Goal: Task Accomplishment & Management: Manage account settings

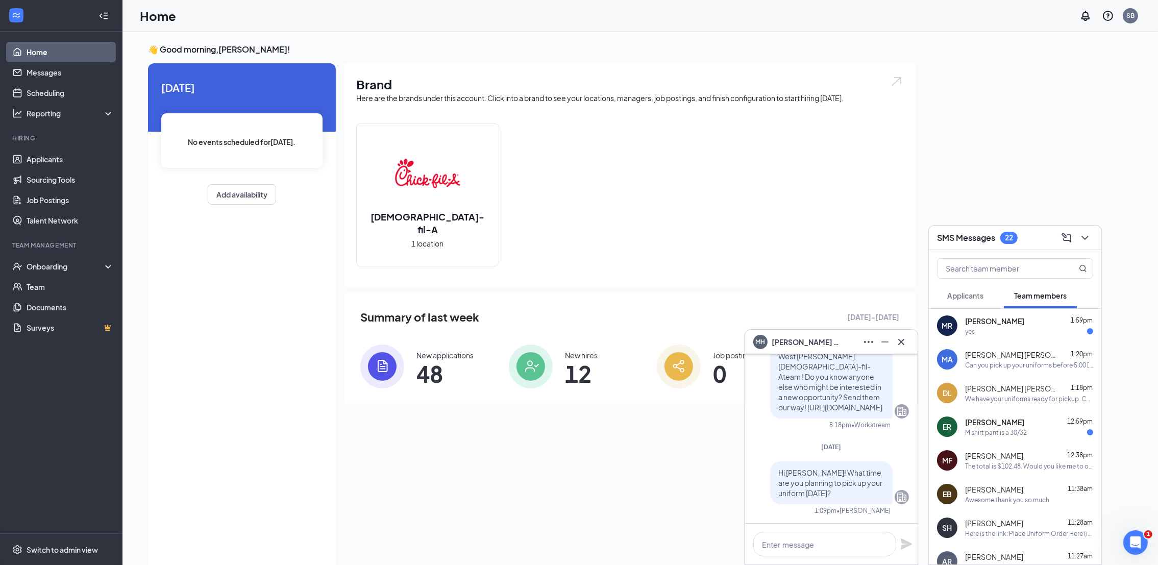
click at [845, 345] on div "MH Madelynne Hall" at bounding box center [831, 342] width 156 height 16
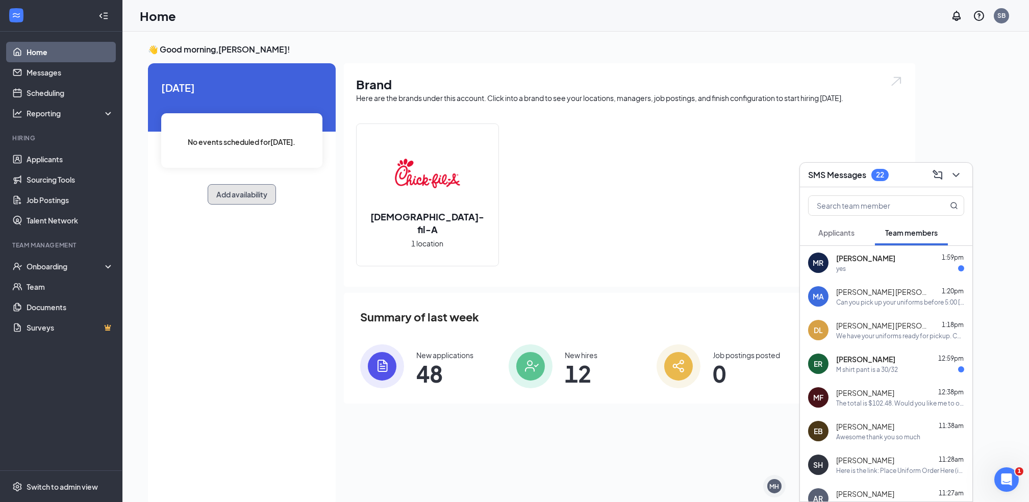
click at [248, 201] on button "Add availability" at bounding box center [242, 194] width 68 height 20
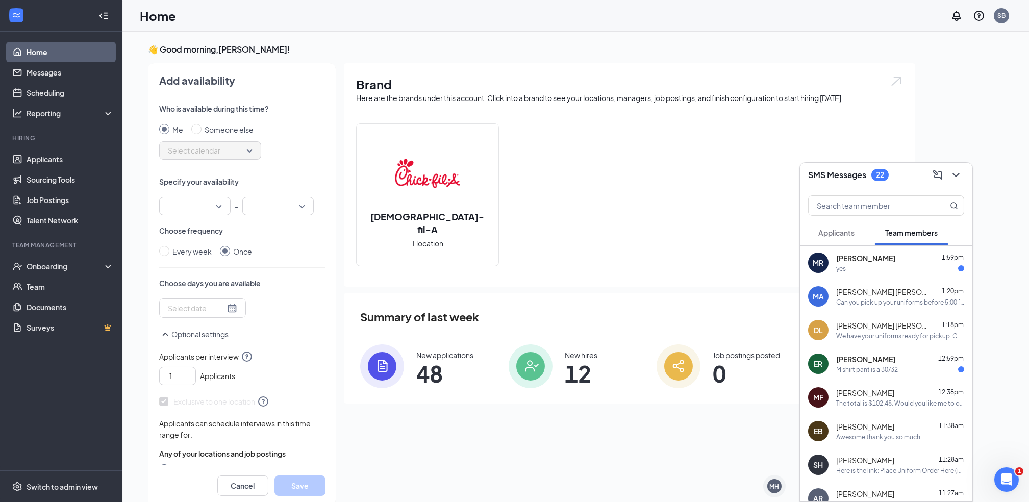
scroll to position [4, 0]
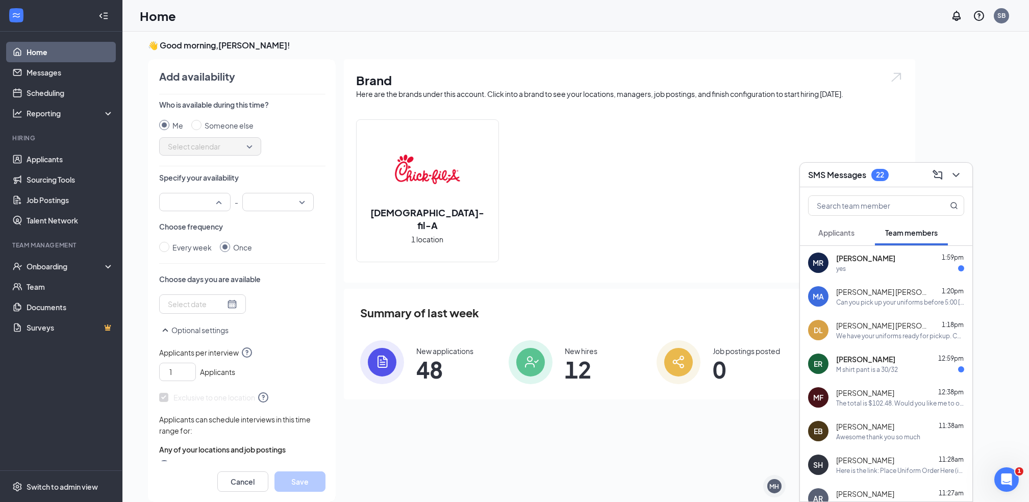
click at [219, 204] on div at bounding box center [194, 202] width 71 height 18
click at [298, 244] on div "Every week Once" at bounding box center [242, 247] width 166 height 11
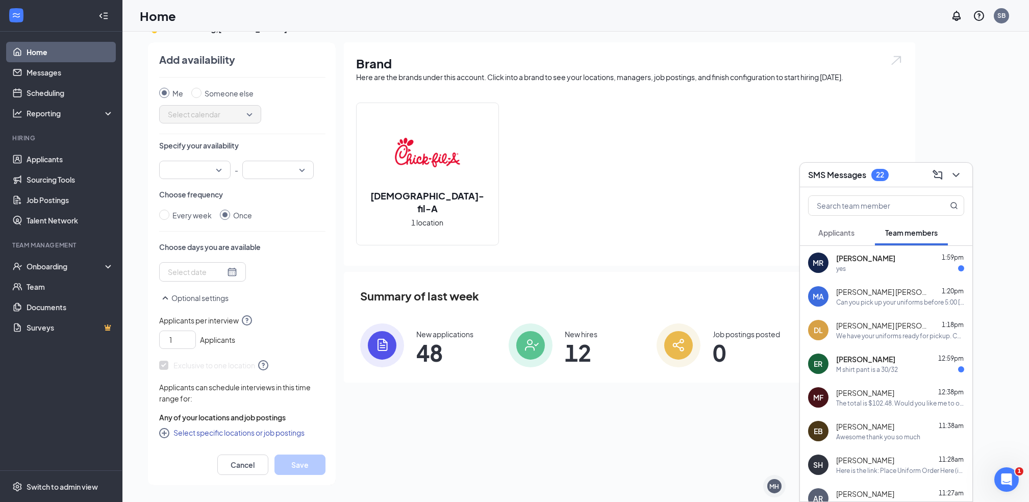
scroll to position [0, 0]
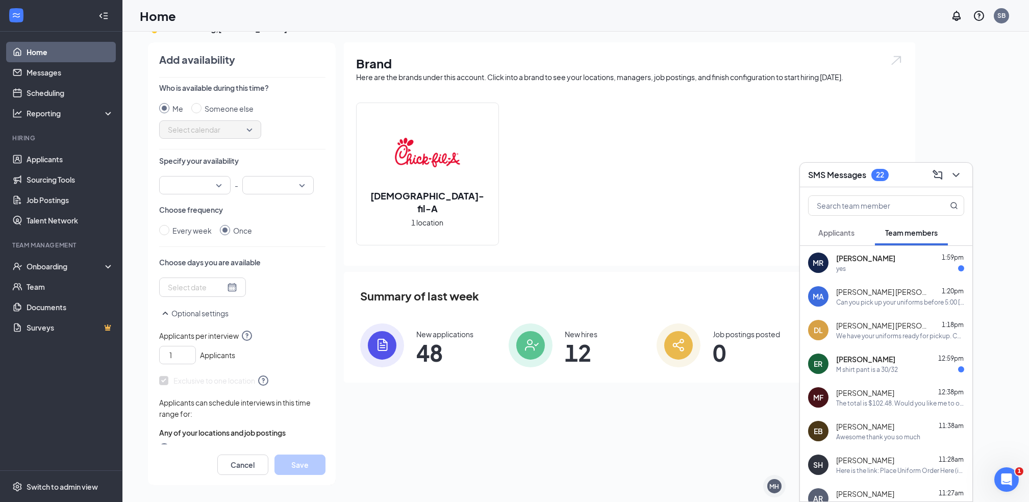
click at [223, 186] on div at bounding box center [194, 185] width 71 height 18
click at [290, 215] on div "Choose frequency Every week Once" at bounding box center [242, 221] width 166 height 32
click at [178, 230] on div "Every week" at bounding box center [191, 230] width 39 height 11
click at [169, 230] on input "Every week" at bounding box center [164, 230] width 10 height 10
radio input "true"
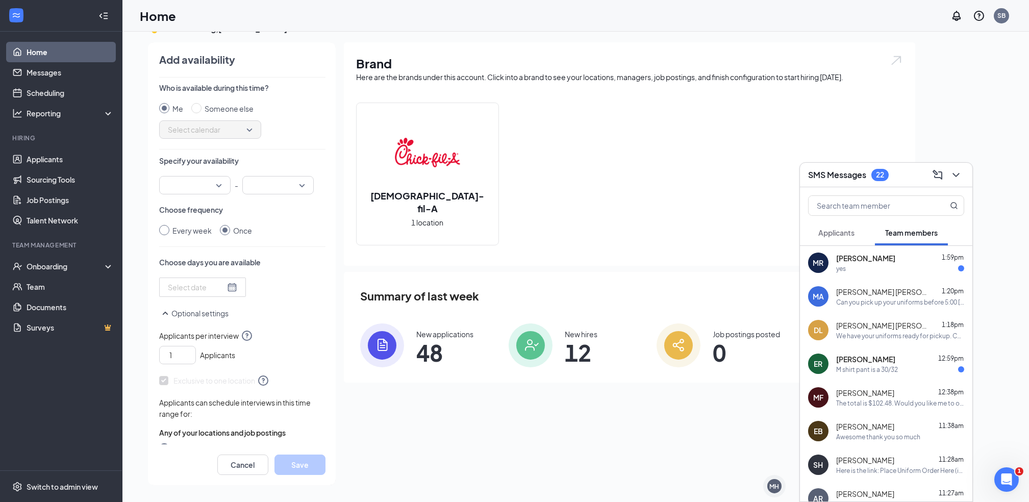
radio input "false"
click at [216, 189] on input "search" at bounding box center [191, 185] width 52 height 17
click at [268, 226] on div "Every week Once" at bounding box center [242, 230] width 166 height 11
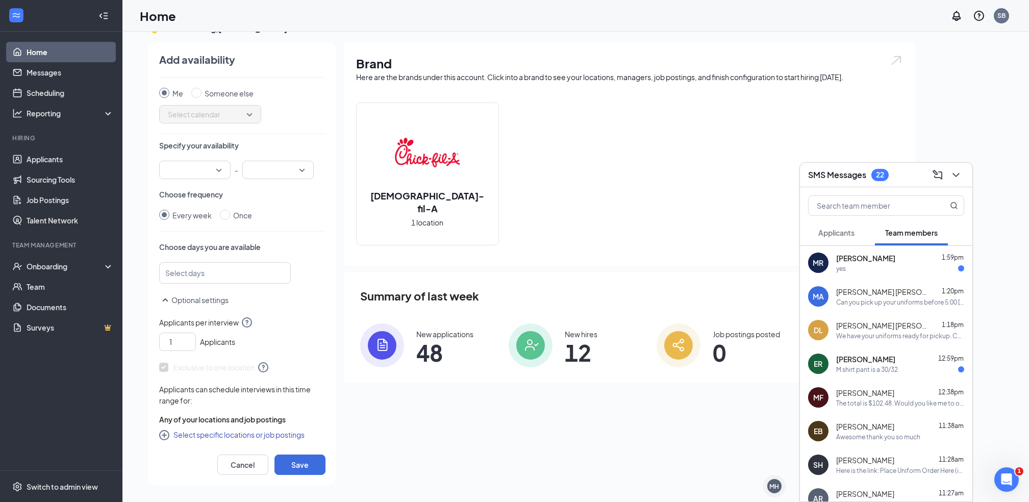
scroll to position [18, 0]
click at [648, 171] on div "Chick-fil-A 1 location" at bounding box center [629, 178] width 547 height 151
click at [42, 92] on link "Scheduling" at bounding box center [70, 93] width 87 height 20
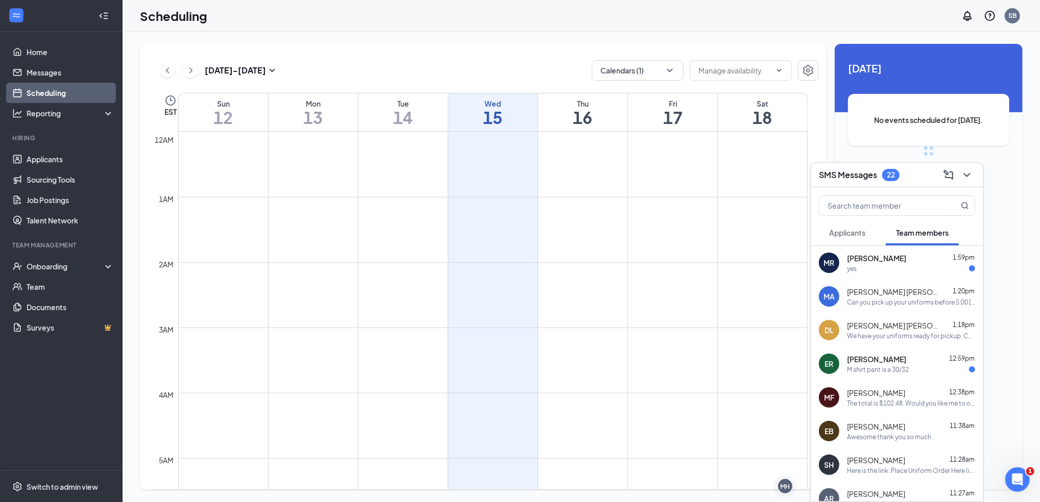
scroll to position [502, 0]
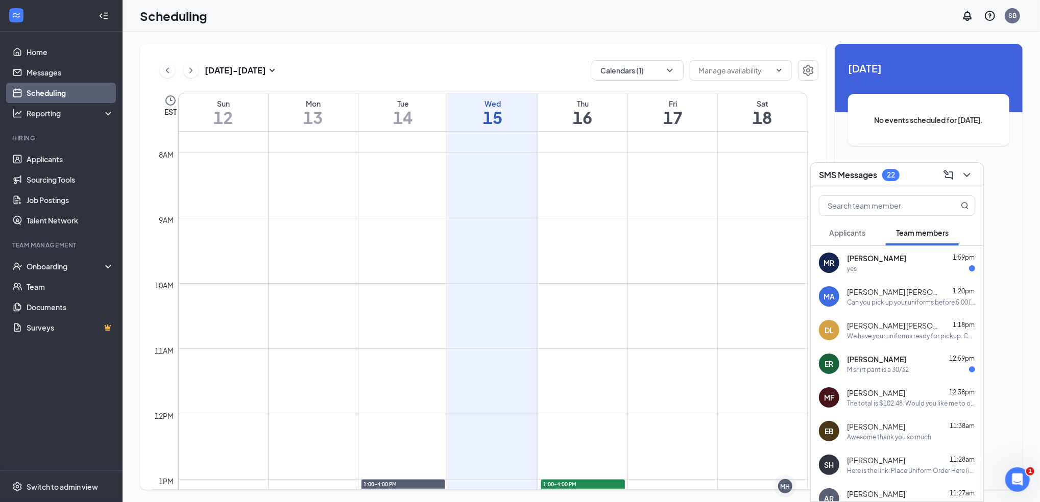
click at [906, 169] on div "SMS Messages 22" at bounding box center [897, 175] width 156 height 16
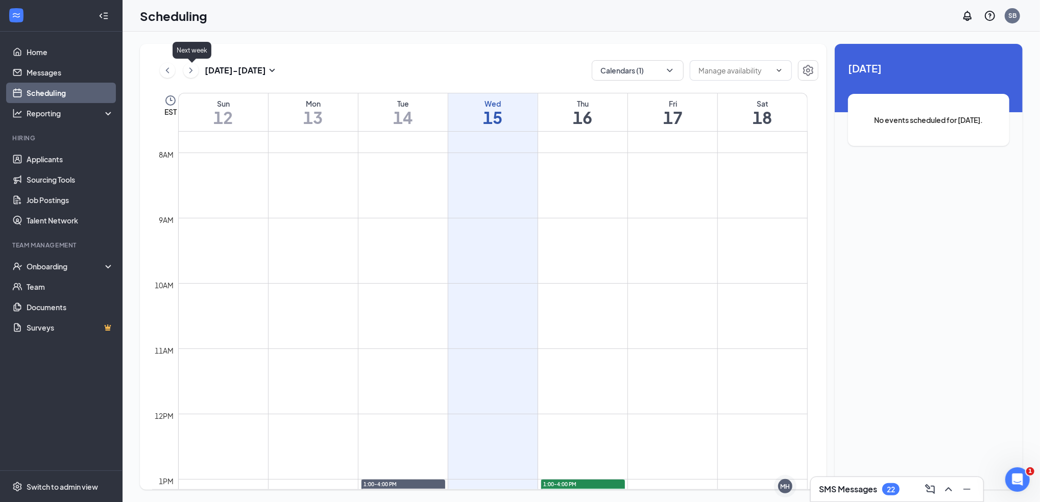
click at [196, 72] on button at bounding box center [190, 70] width 15 height 15
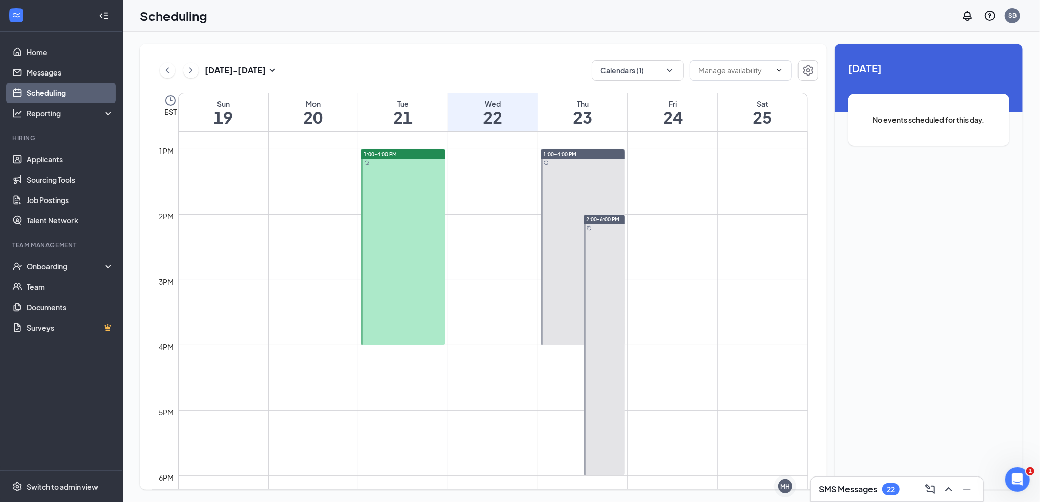
scroll to position [842, 0]
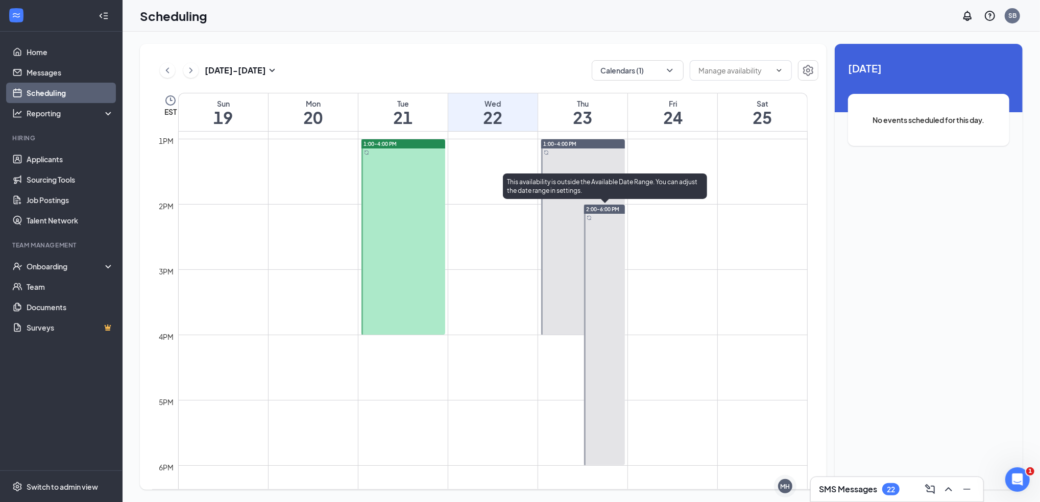
click at [601, 279] on div at bounding box center [604, 335] width 40 height 261
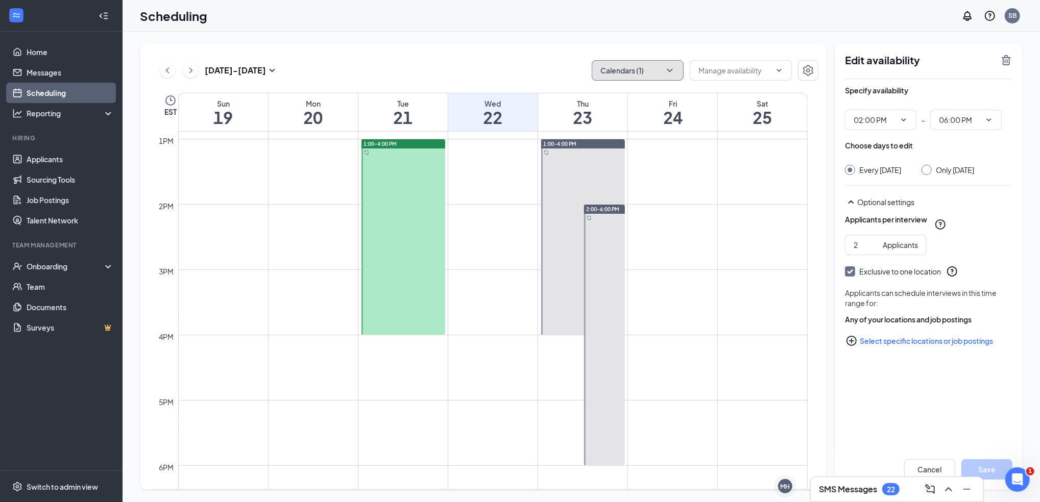
click at [665, 66] on icon "ChevronDown" at bounding box center [669, 70] width 10 height 10
click at [482, 23] on div "Scheduling SB" at bounding box center [580, 16] width 917 height 32
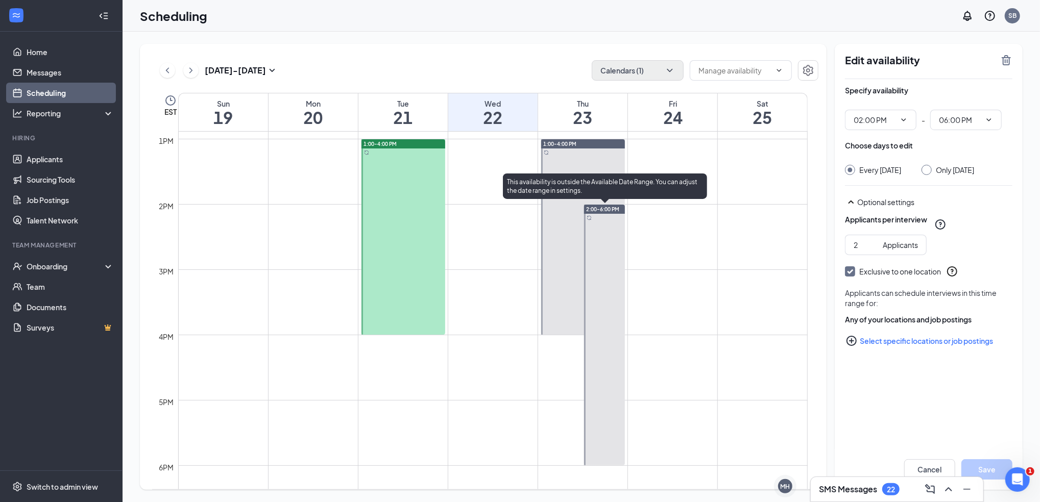
click at [590, 269] on div at bounding box center [604, 335] width 40 height 261
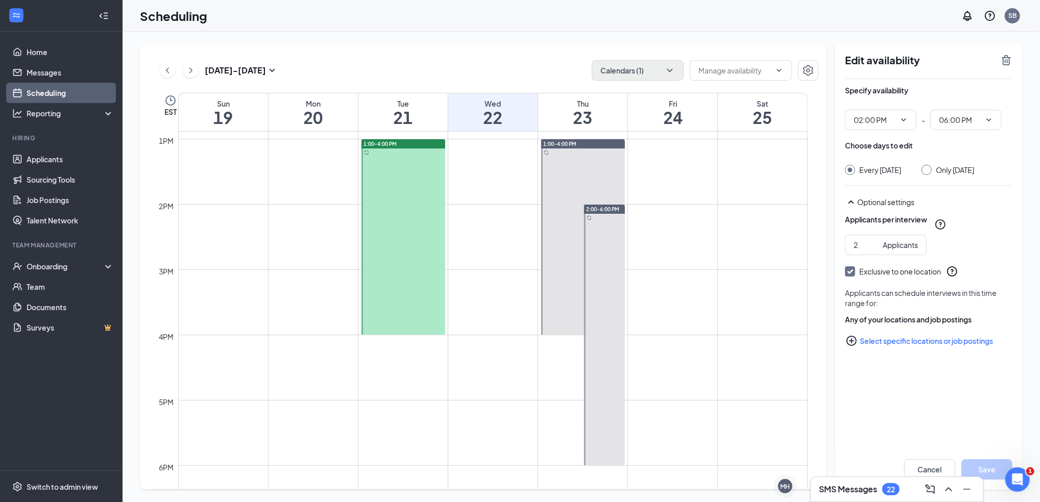
drag, startPoint x: 590, startPoint y: 269, endPoint x: 574, endPoint y: 257, distance: 20.1
click at [574, 257] on div at bounding box center [583, 236] width 84 height 195
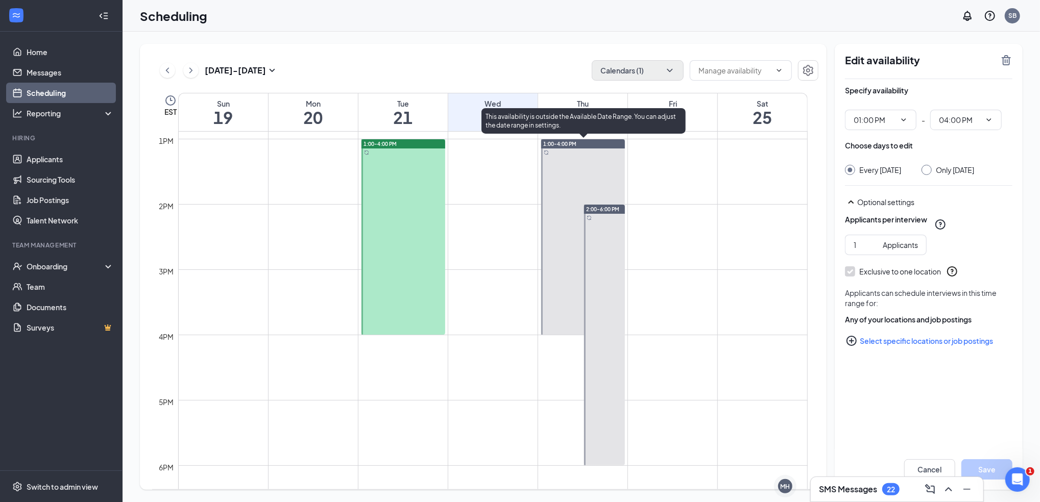
click at [565, 237] on div at bounding box center [583, 236] width 84 height 195
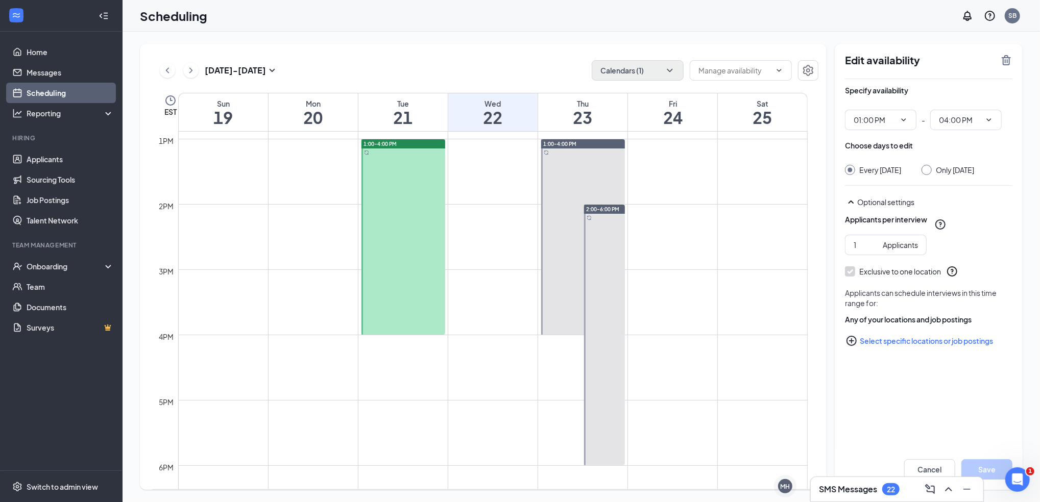
click at [928, 170] on input "Only [DATE]" at bounding box center [924, 168] width 7 height 7
radio input "true"
click at [852, 172] on div at bounding box center [850, 170] width 10 height 10
click at [850, 170] on input "Every [DATE]" at bounding box center [848, 168] width 7 height 7
radio input "true"
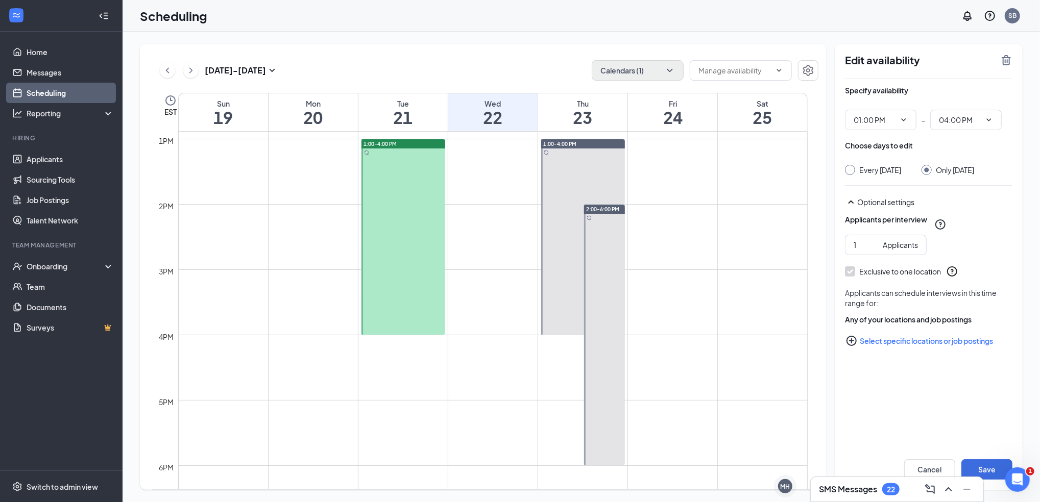
radio input "false"
click at [1004, 60] on icon "TrashOutline" at bounding box center [1006, 60] width 12 height 12
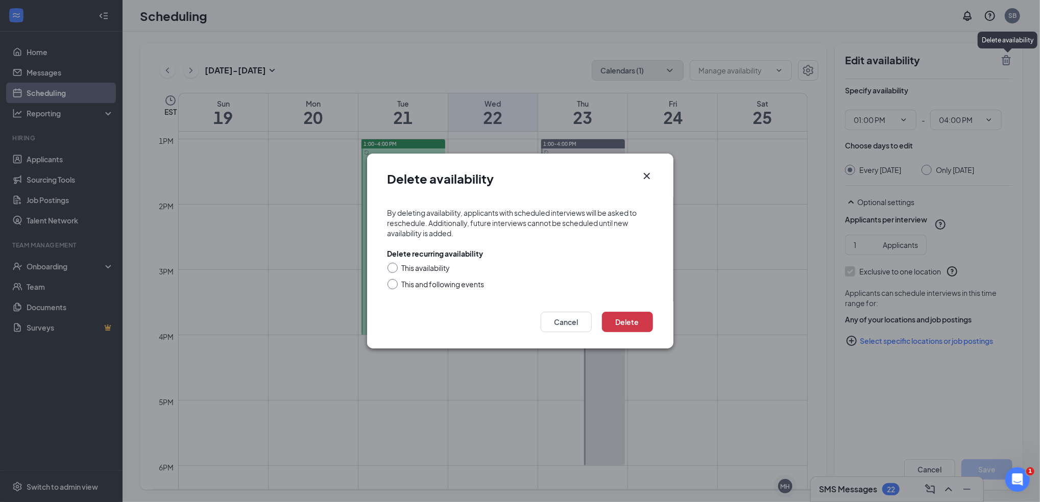
click at [437, 284] on div "This and following events" at bounding box center [443, 284] width 83 height 10
click at [394, 284] on input "This and following events" at bounding box center [390, 282] width 7 height 7
radio input "true"
click at [633, 321] on button "Delete" at bounding box center [627, 322] width 51 height 20
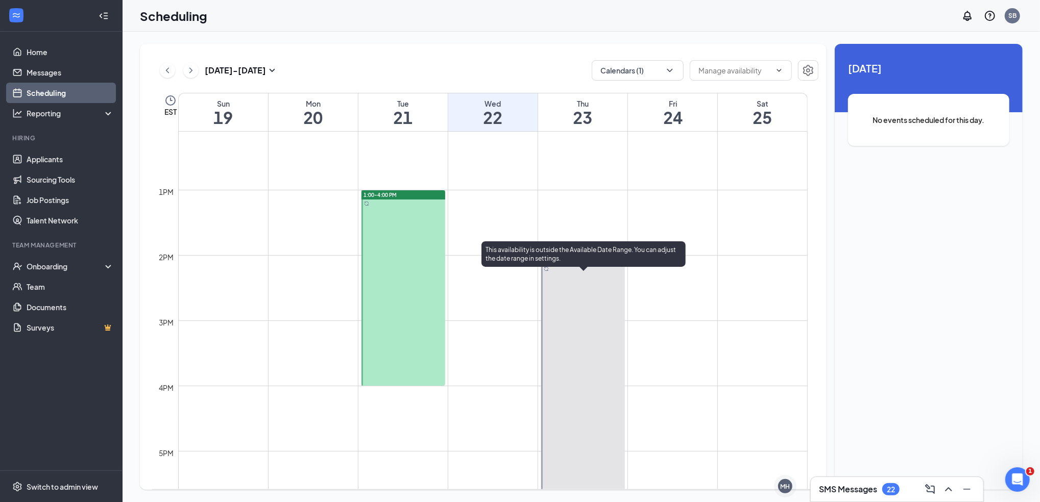
scroll to position [842, 0]
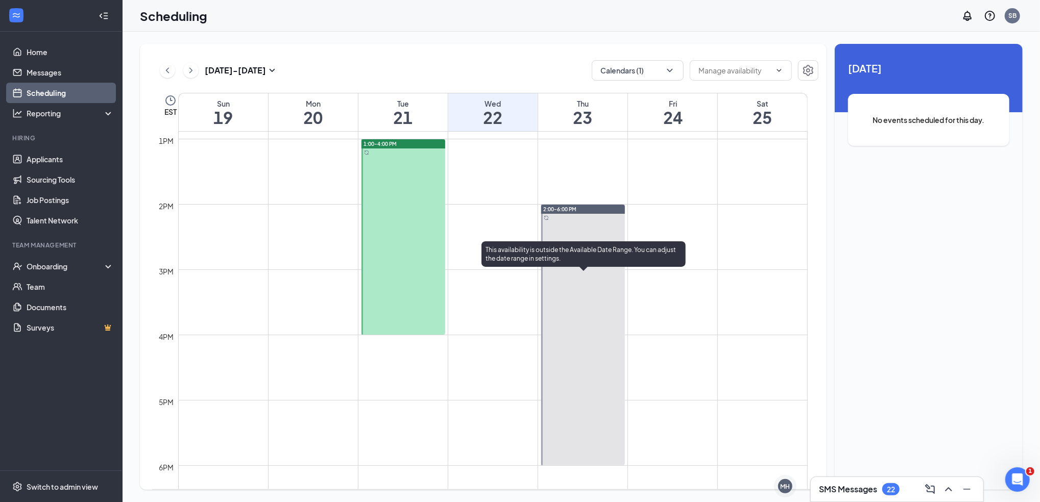
click at [581, 301] on div at bounding box center [583, 335] width 84 height 261
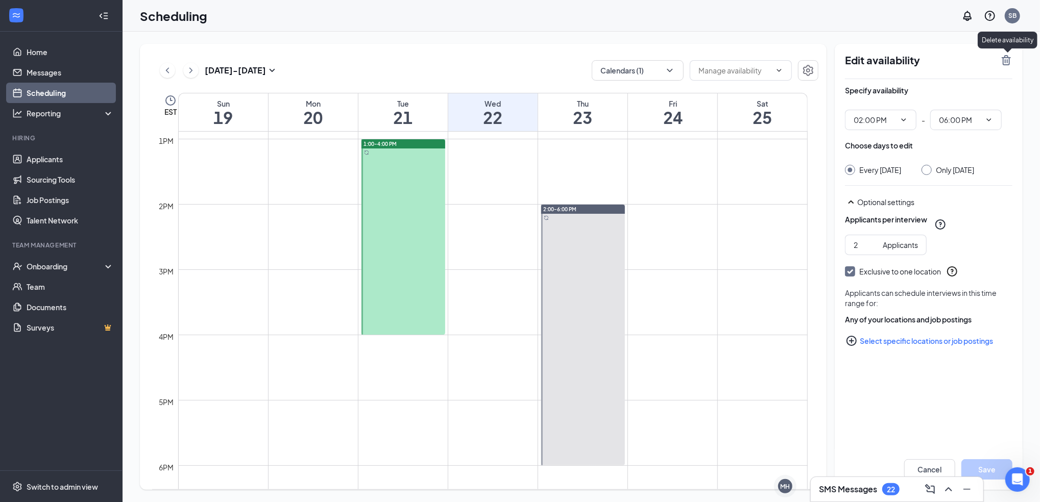
click at [1008, 63] on icon "TrashOutline" at bounding box center [1005, 60] width 9 height 10
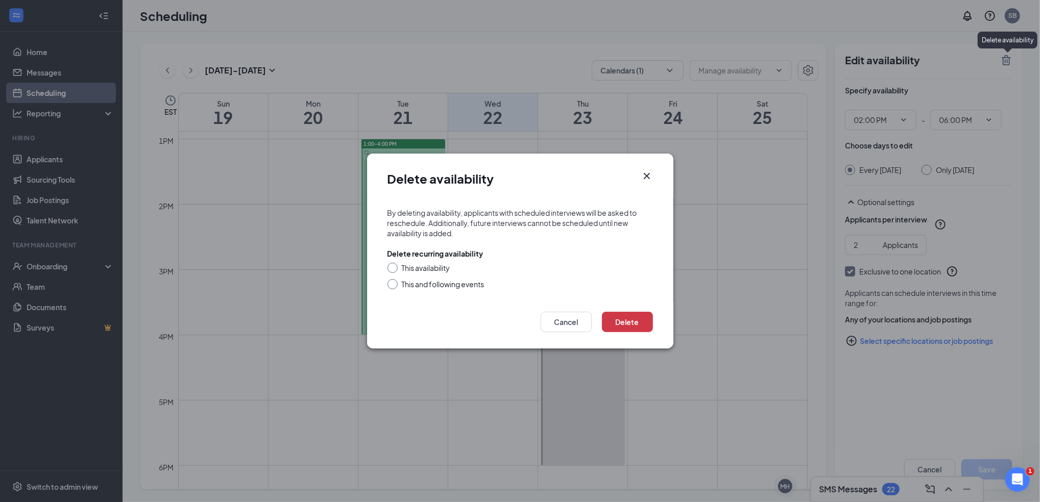
click at [445, 283] on div "This and following events" at bounding box center [443, 284] width 83 height 10
click at [394, 283] on input "This and following events" at bounding box center [390, 282] width 7 height 7
radio input "true"
click at [637, 315] on button "Delete" at bounding box center [627, 322] width 51 height 20
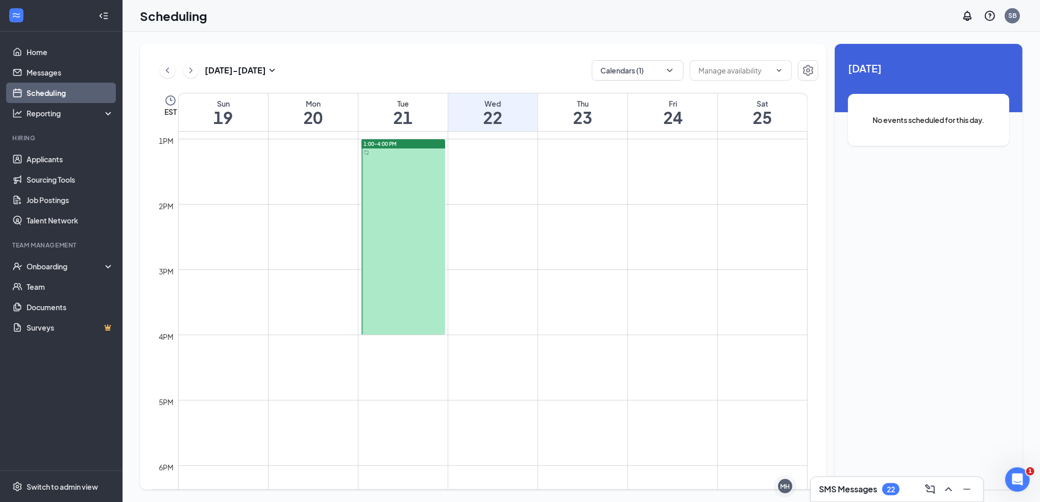
click at [389, 226] on div at bounding box center [403, 236] width 84 height 195
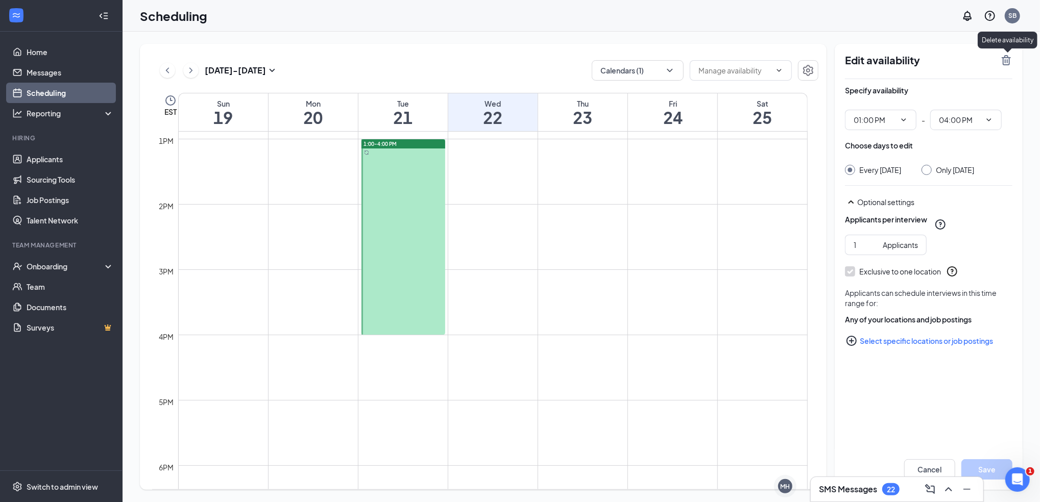
click at [1000, 61] on icon "TrashOutline" at bounding box center [1006, 60] width 12 height 12
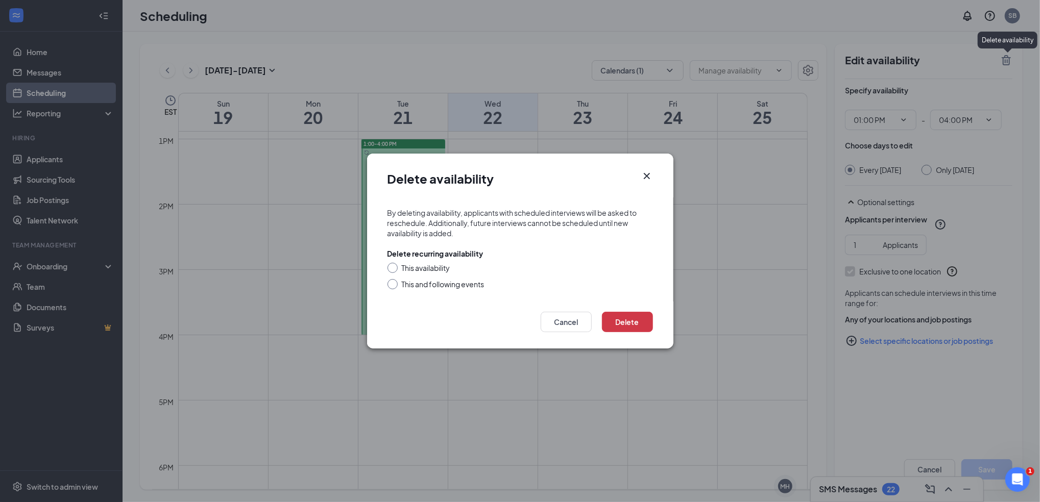
click at [444, 285] on div "This and following events" at bounding box center [443, 284] width 83 height 10
click at [394, 285] on input "This and following events" at bounding box center [390, 282] width 7 height 7
radio input "true"
click at [630, 319] on button "Delete" at bounding box center [627, 322] width 51 height 20
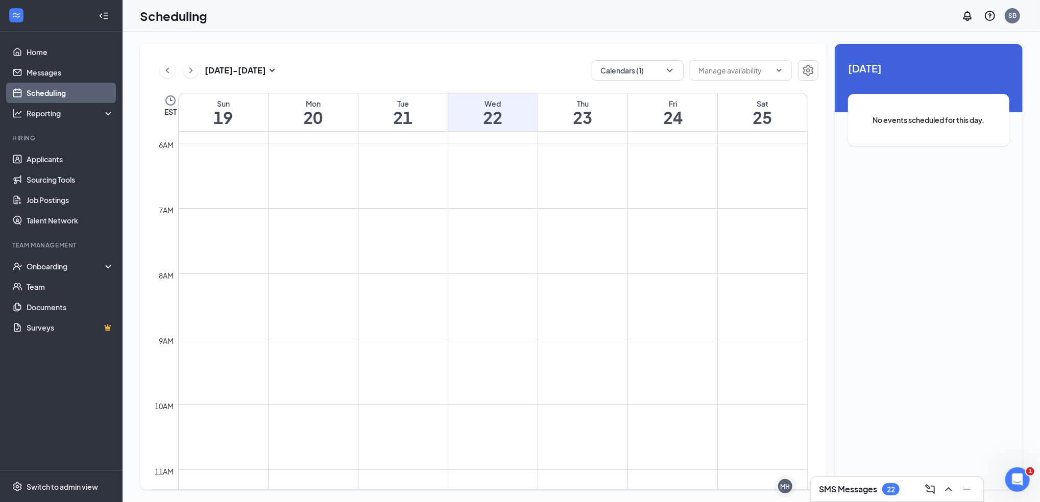
scroll to position [456, 0]
click at [167, 76] on icon "ChevronLeft" at bounding box center [167, 70] width 10 height 12
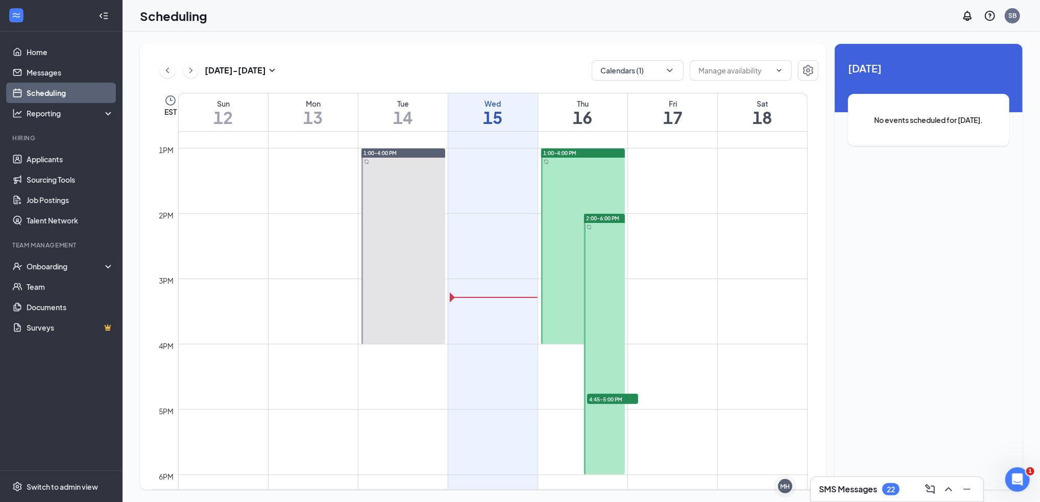
scroll to position [842, 0]
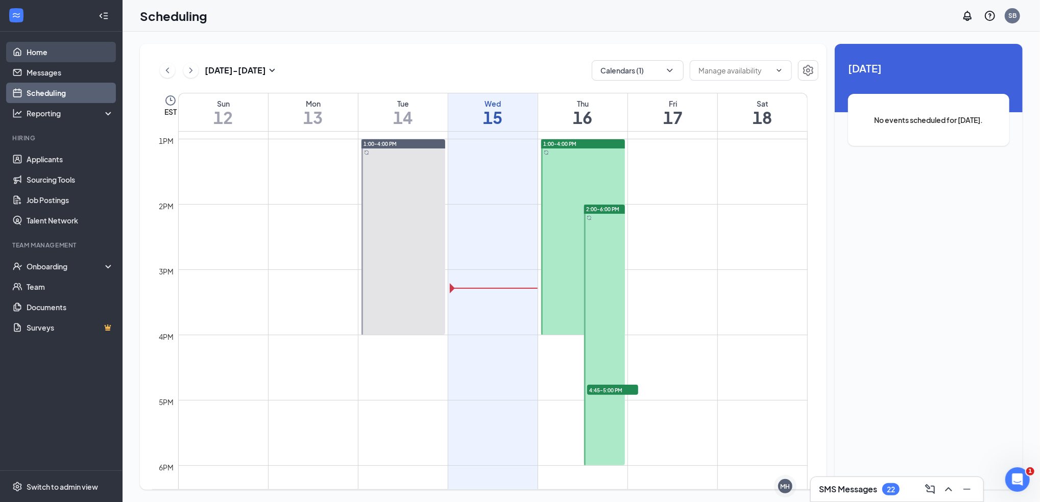
click at [44, 55] on link "Home" at bounding box center [70, 52] width 87 height 20
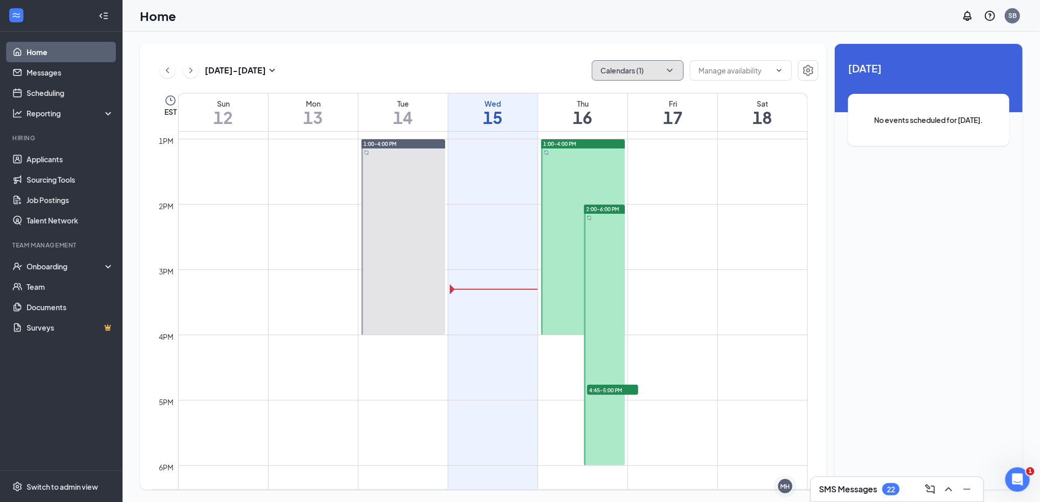
click at [674, 76] on button "Calendars (1)" at bounding box center [637, 70] width 92 height 20
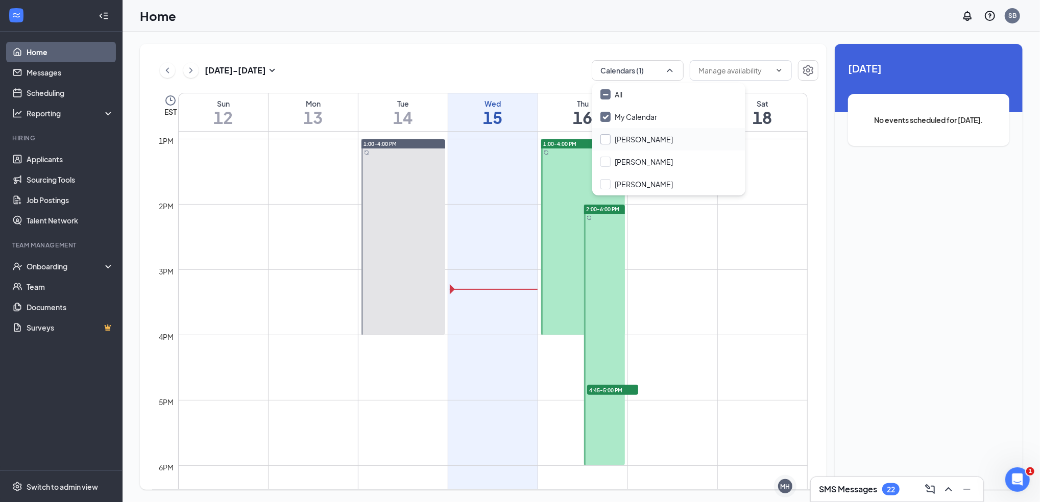
click at [619, 139] on input "[PERSON_NAME]" at bounding box center [636, 139] width 72 height 10
checkbox input "true"
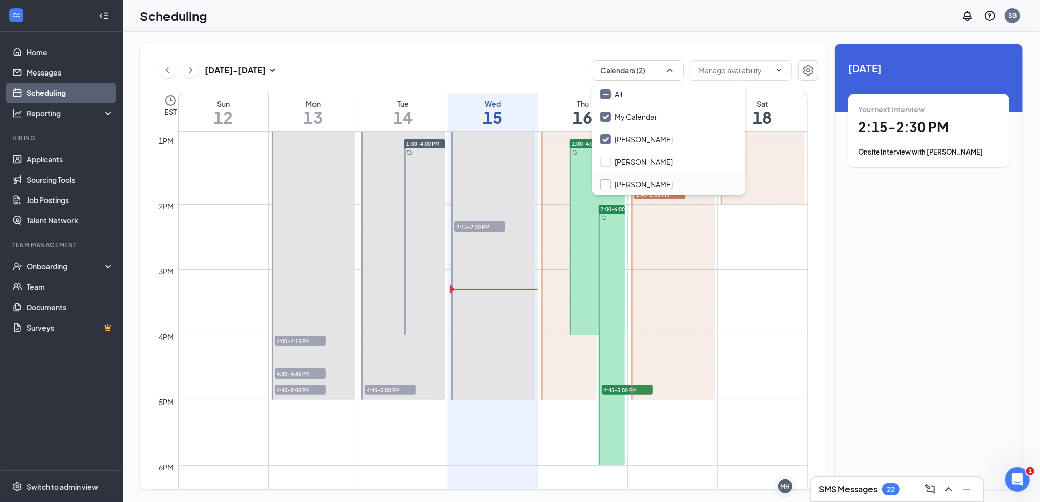
click at [628, 185] on input "[PERSON_NAME]" at bounding box center [636, 184] width 72 height 10
checkbox input "true"
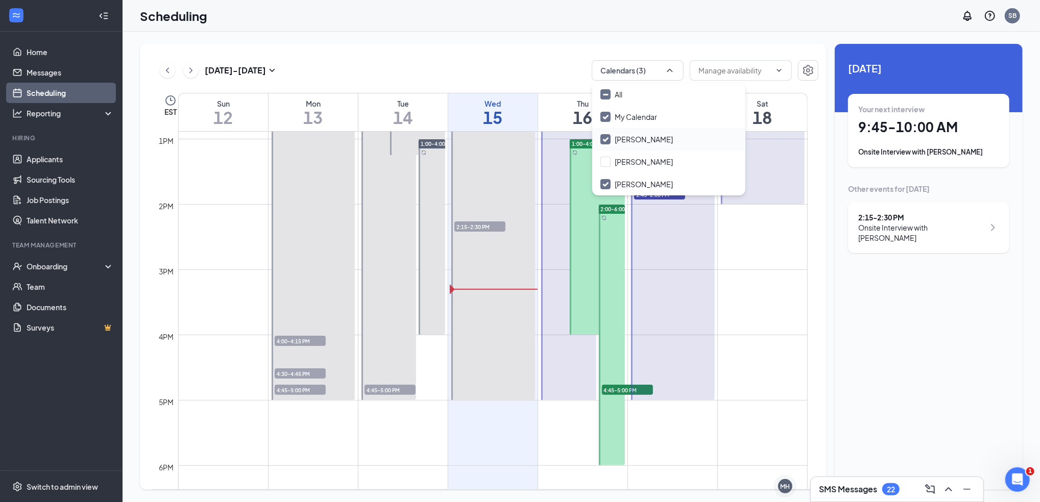
click at [629, 141] on input "[PERSON_NAME]" at bounding box center [636, 139] width 72 height 10
checkbox input "false"
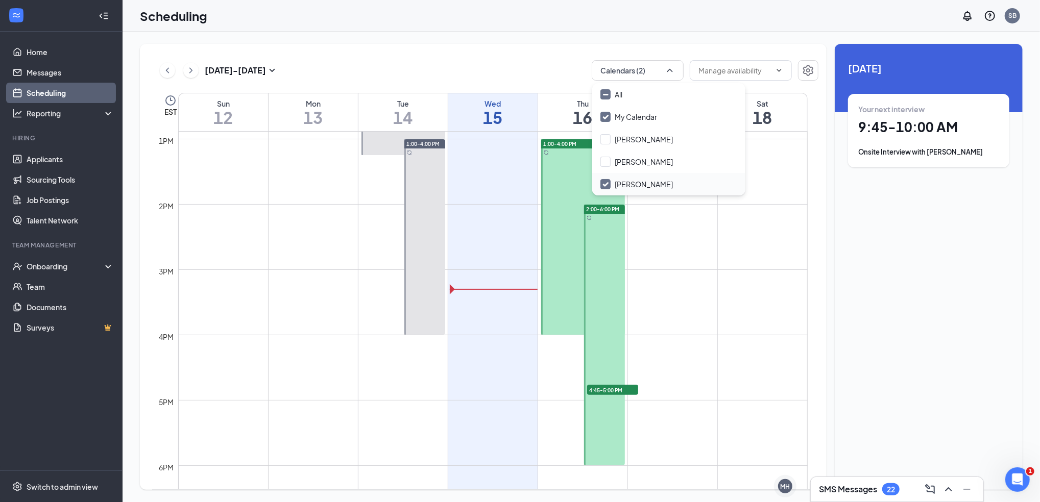
click at [643, 182] on input "[PERSON_NAME]" at bounding box center [636, 184] width 72 height 10
checkbox input "false"
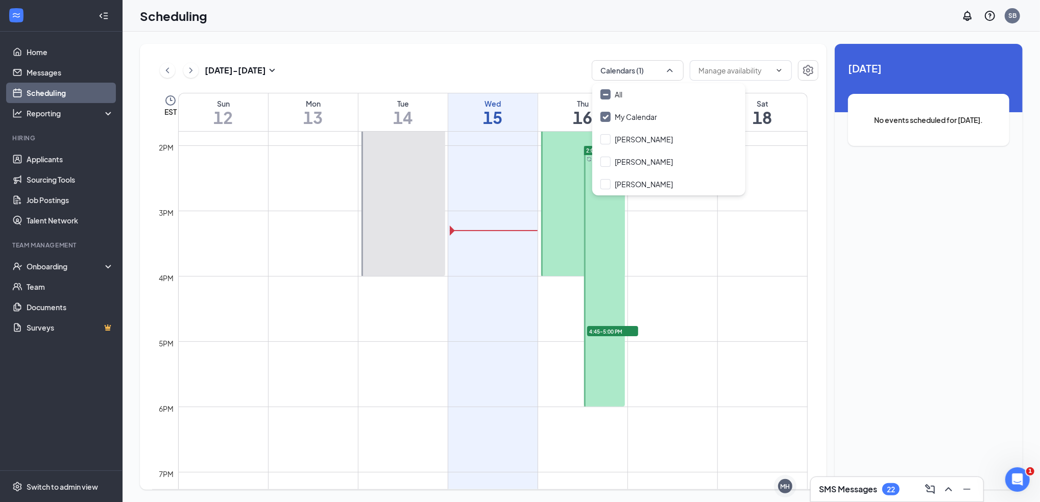
scroll to position [910, 0]
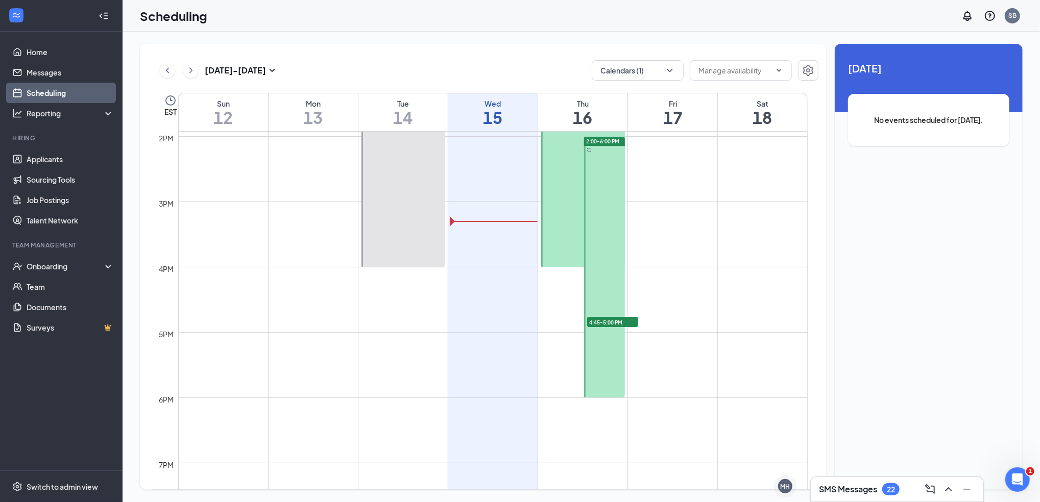
click at [407, 209] on div at bounding box center [403, 168] width 84 height 195
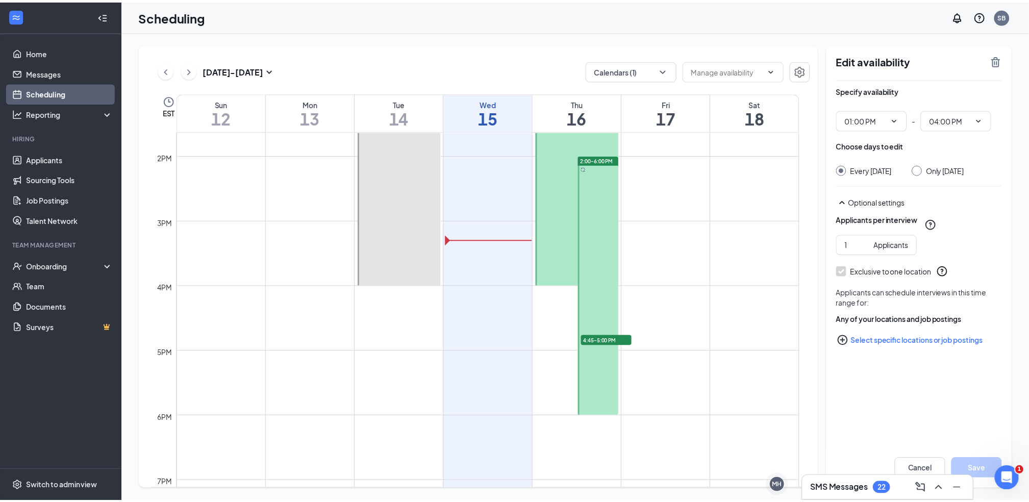
scroll to position [774, 0]
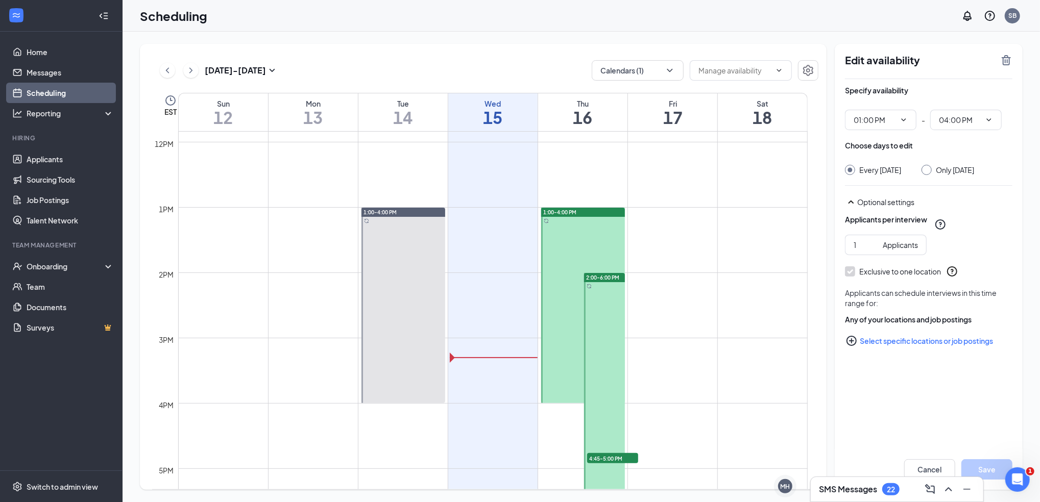
click at [557, 258] on div at bounding box center [583, 305] width 84 height 195
click at [603, 300] on div at bounding box center [604, 403] width 40 height 261
click at [64, 51] on link "Home" at bounding box center [70, 52] width 87 height 20
type input "01:00 PM"
type input "04:00 PM"
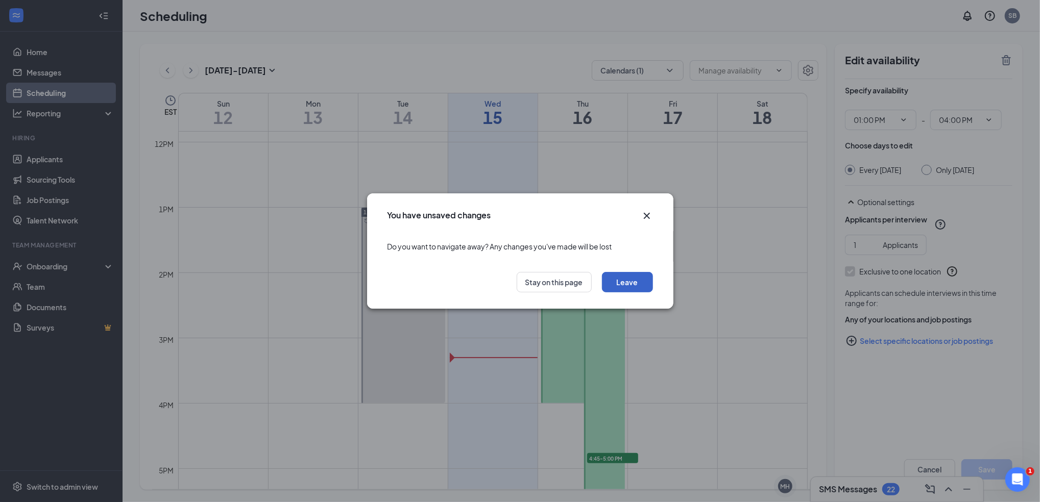
click at [629, 284] on button "Leave" at bounding box center [627, 282] width 51 height 20
